Goal: Find contact information: Obtain details needed to contact an individual or organization

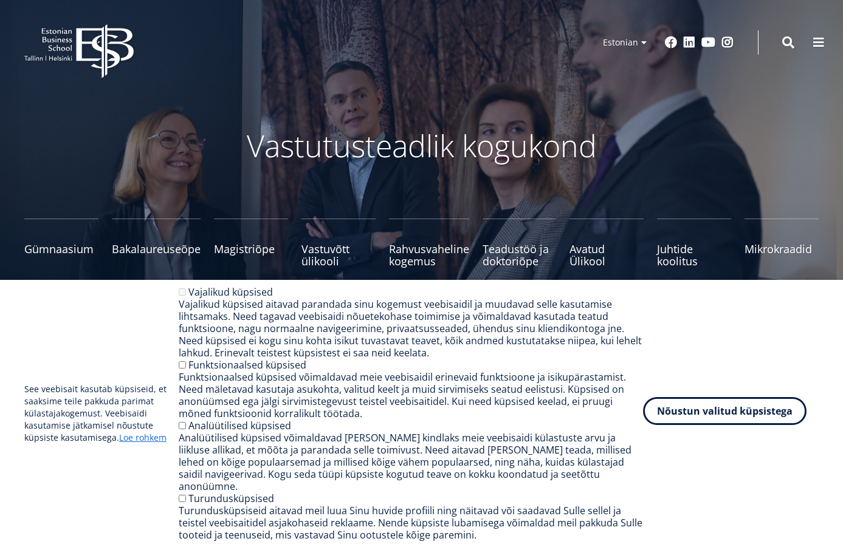
click at [693, 419] on button "Nõustun valitud küpsistega" at bounding box center [724, 411] width 163 height 28
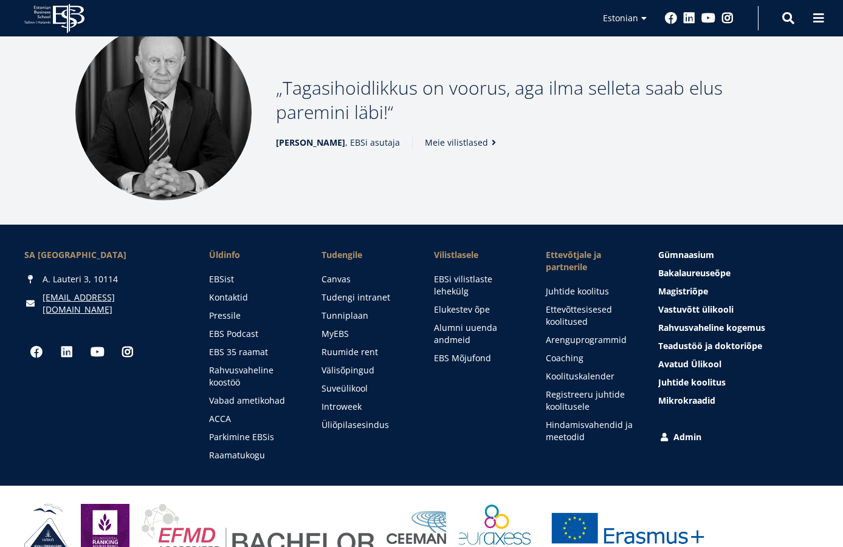
scroll to position [1478, 0]
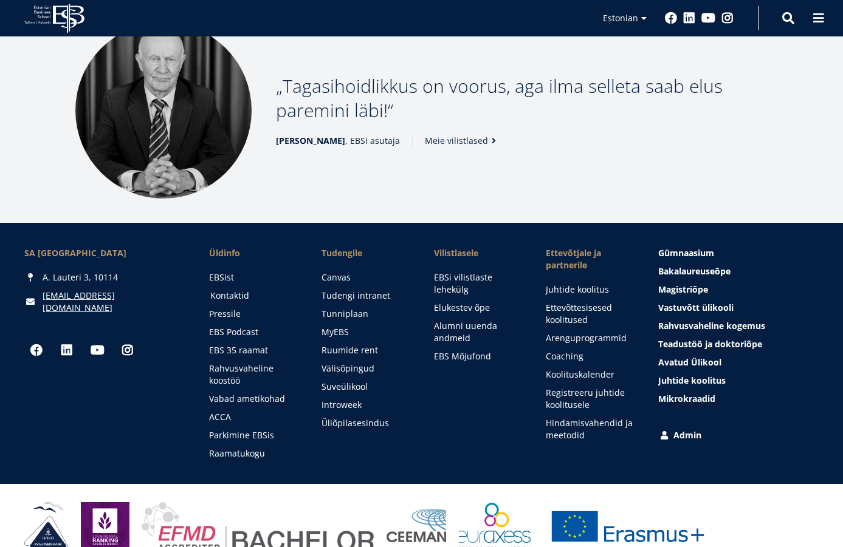
click at [241, 293] on link "Kontaktid" at bounding box center [254, 296] width 88 height 12
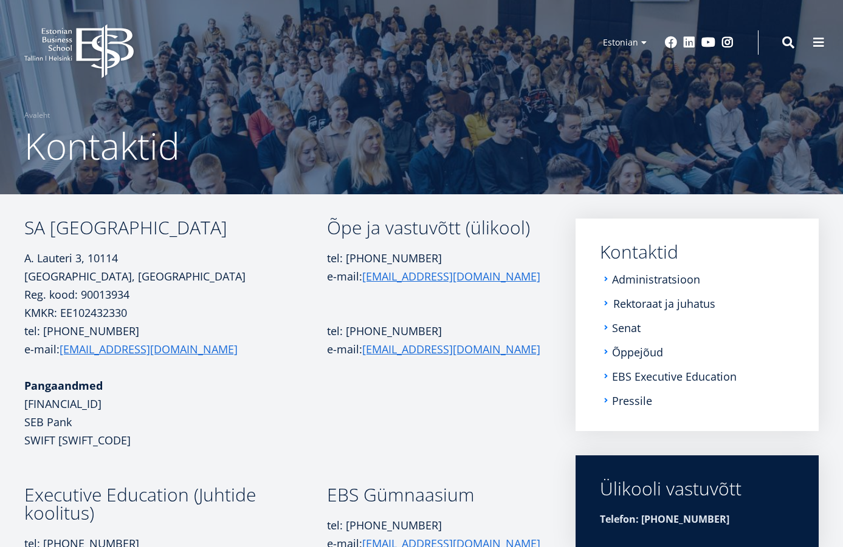
click at [630, 303] on link "Rektoraat ja juhatus" at bounding box center [664, 304] width 102 height 12
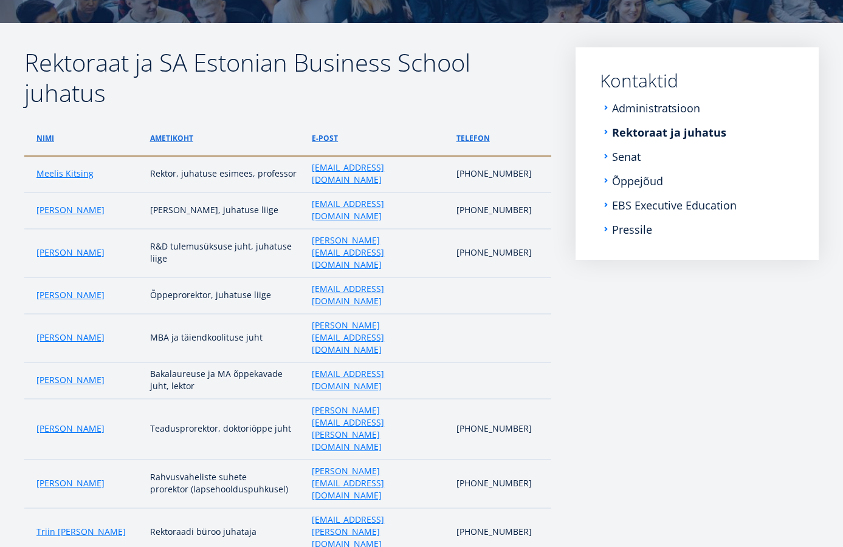
scroll to position [180, 0]
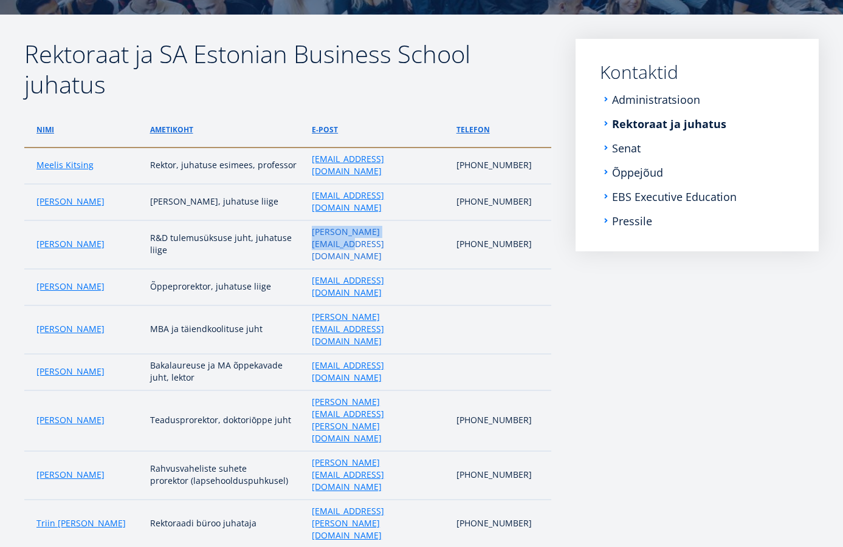
drag, startPoint x: 414, startPoint y: 215, endPoint x: 313, endPoint y: 218, distance: 100.9
click at [313, 221] on td "andreas.veispak@ebs.ee" at bounding box center [378, 245] width 145 height 49
copy link "andreas.veispak@ebs.ee"
click at [631, 147] on link "Senat" at bounding box center [627, 148] width 29 height 12
